Goal: Task Accomplishment & Management: Use online tool/utility

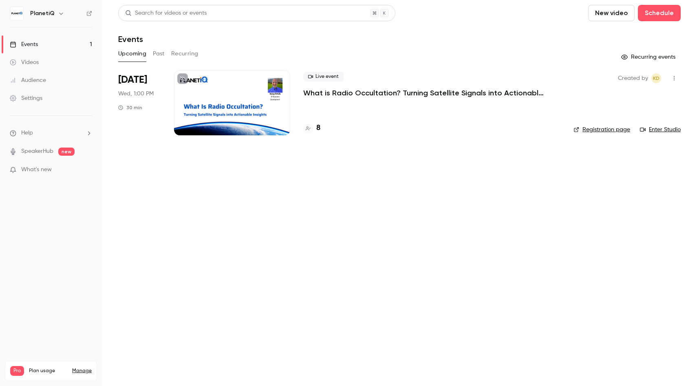
click at [33, 64] on div "Videos" at bounding box center [24, 62] width 29 height 8
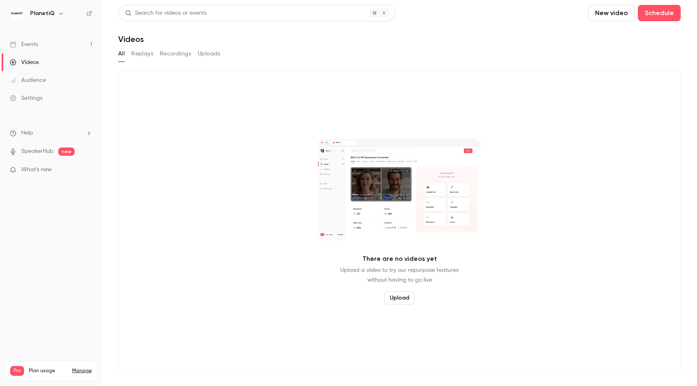
click at [143, 55] on button "Replays" at bounding box center [142, 53] width 22 height 13
click at [177, 56] on button "Recordings" at bounding box center [175, 53] width 31 height 13
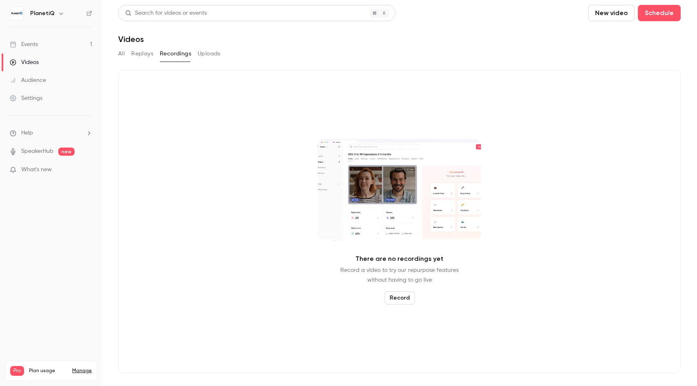
click at [398, 296] on button "Record" at bounding box center [399, 297] width 31 height 13
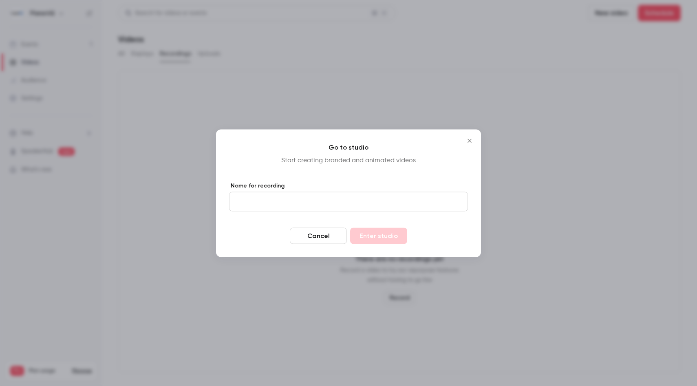
click at [317, 202] on input "Name for recording" at bounding box center [348, 201] width 239 height 20
type input "**********"
click at [381, 234] on button "Enter studio" at bounding box center [378, 235] width 57 height 16
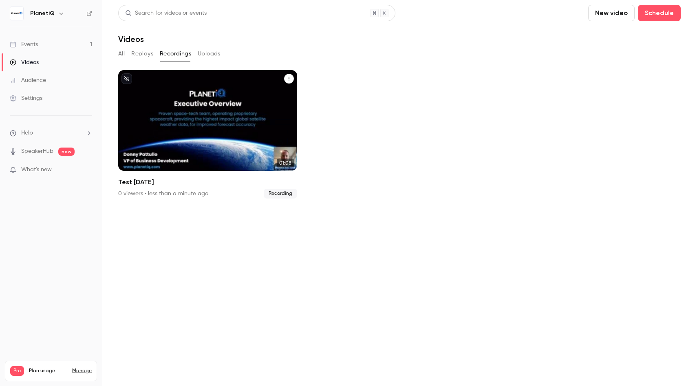
click at [208, 120] on div "PlanetiQ [DATE] Test [DATE]" at bounding box center [207, 120] width 179 height 101
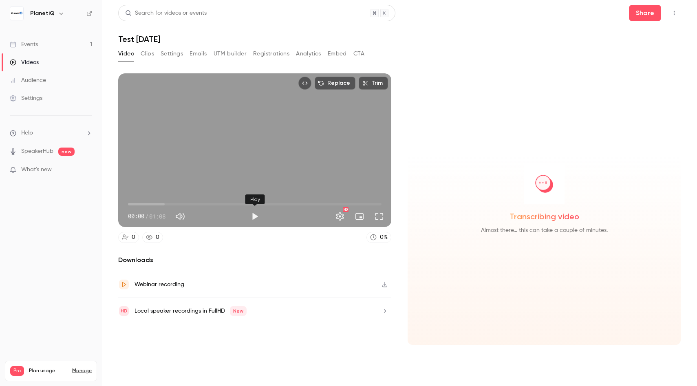
click at [252, 216] on button "Play" at bounding box center [255, 216] width 16 height 16
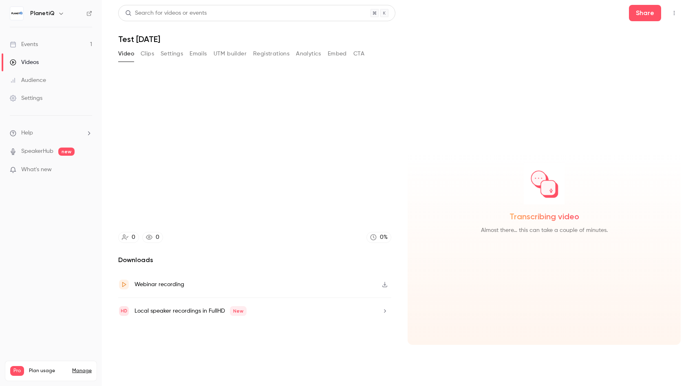
click at [676, 15] on icon "Top Bar Actions" at bounding box center [674, 13] width 7 height 6
click at [622, 75] on div "Delete" at bounding box center [643, 76] width 64 height 8
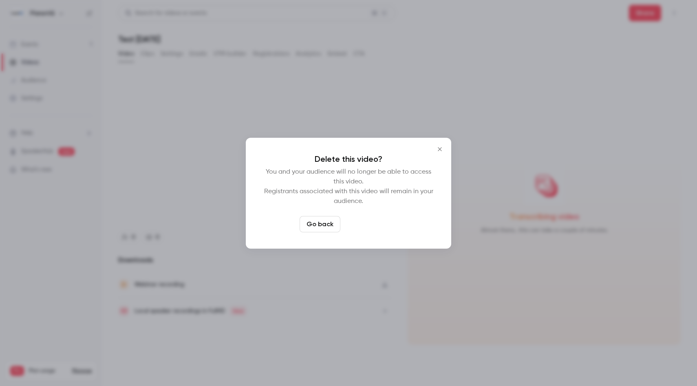
click at [368, 226] on button "Delete video" at bounding box center [370, 224] width 54 height 16
type input "**"
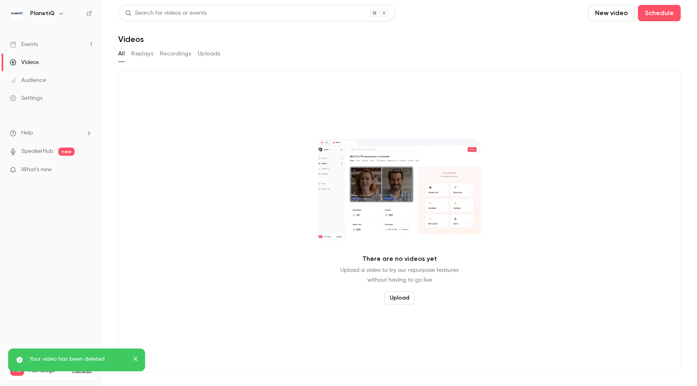
click at [46, 47] on link "Events 1" at bounding box center [51, 44] width 102 height 18
